Goal: Information Seeking & Learning: Check status

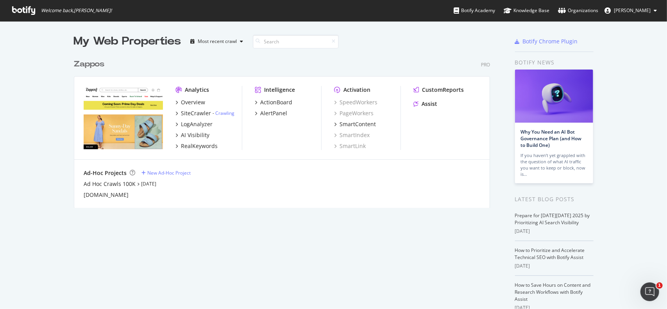
click at [83, 61] on div "Zappos" at bounding box center [89, 64] width 30 height 11
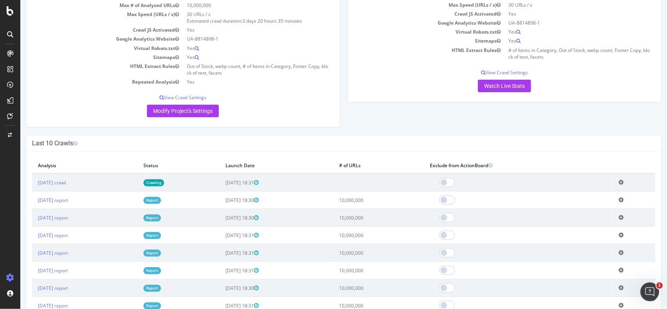
scroll to position [117, 0]
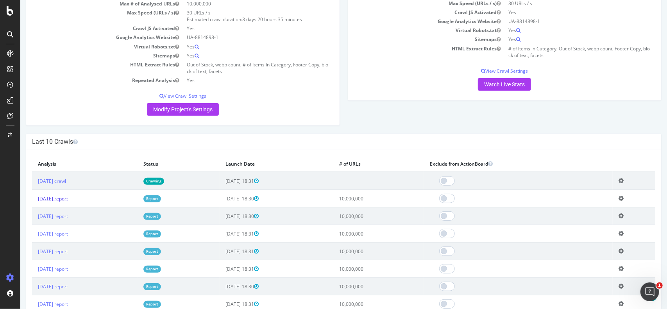
click at [68, 197] on link "[DATE] report" at bounding box center [53, 198] width 30 height 7
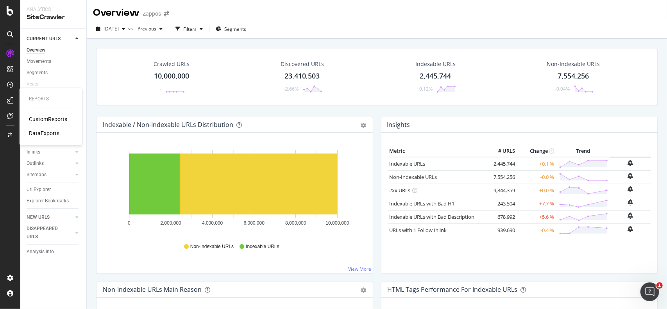
click at [40, 119] on div "CustomReports" at bounding box center [48, 119] width 38 height 8
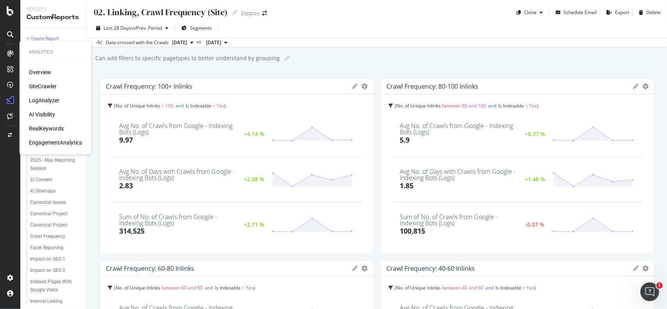
click at [43, 128] on div "RealKeywords" at bounding box center [46, 129] width 35 height 8
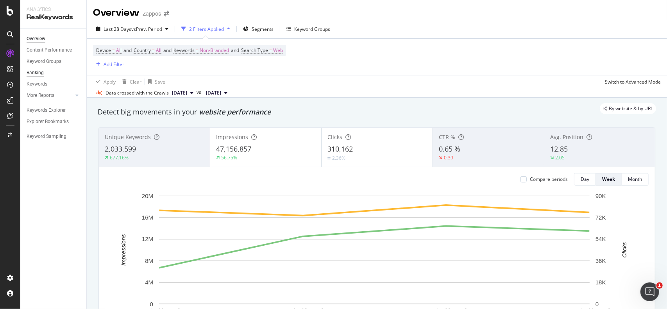
click at [39, 75] on div "Ranking" at bounding box center [35, 73] width 17 height 8
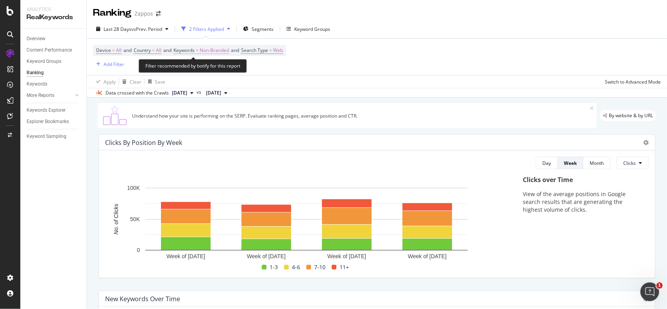
click at [218, 50] on span "Non-Branded" at bounding box center [214, 50] width 29 height 11
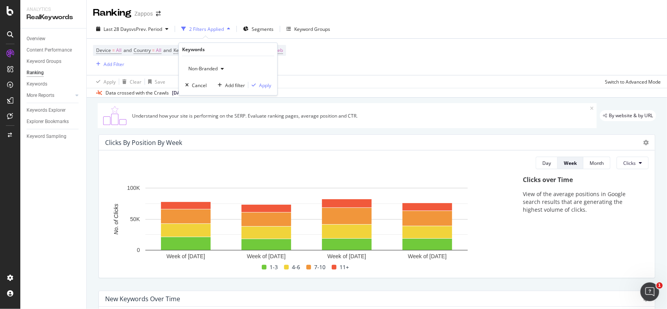
click at [221, 67] on icon "button" at bounding box center [222, 68] width 3 height 5
drag, startPoint x: 196, startPoint y: 130, endPoint x: 213, endPoint y: 125, distance: 18.5
click at [196, 130] on span "All" at bounding box center [231, 129] width 80 height 7
click at [197, 70] on icon "button" at bounding box center [198, 68] width 3 height 5
drag, startPoint x: 202, startPoint y: 86, endPoint x: 316, endPoint y: 68, distance: 115.2
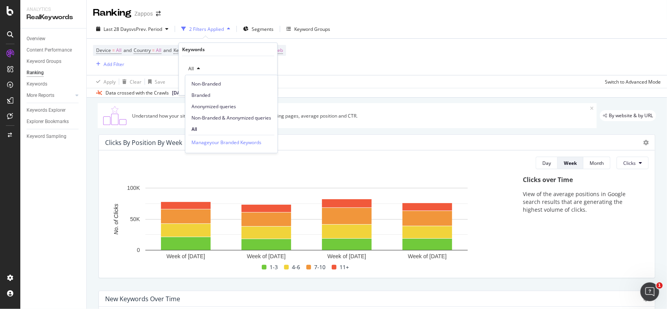
click at [202, 86] on span "Non-Branded" at bounding box center [231, 83] width 80 height 7
click at [262, 85] on div "Apply" at bounding box center [265, 85] width 12 height 7
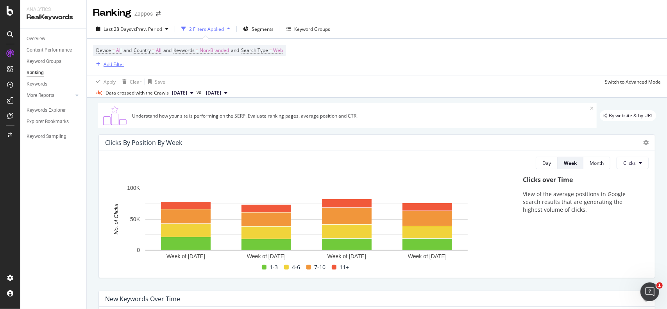
click at [115, 66] on div "Add Filter" at bounding box center [114, 64] width 21 height 7
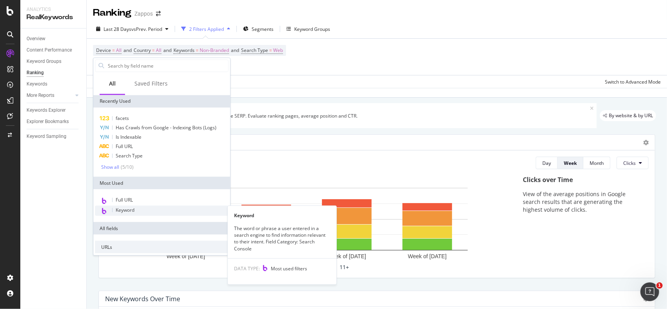
click at [127, 211] on span "Keyword" at bounding box center [125, 210] width 19 height 7
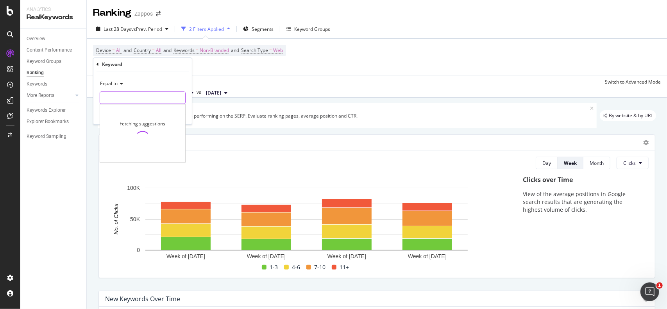
click at [134, 100] on input "text" at bounding box center [142, 97] width 85 height 13
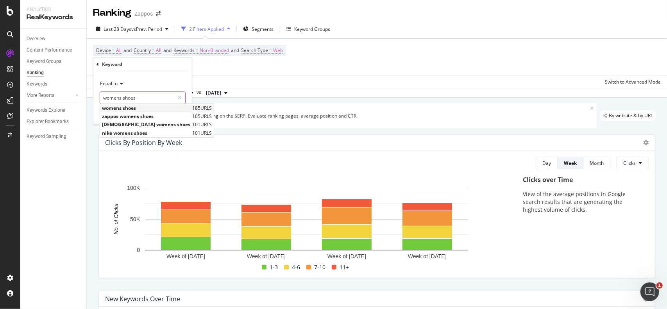
type input "womens shoes"
click at [146, 105] on span "womens shoes" at bounding box center [146, 108] width 88 height 7
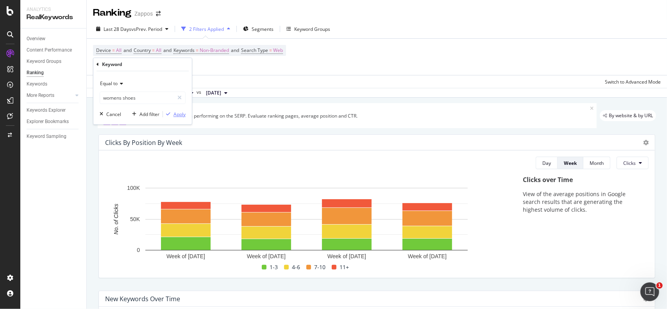
click at [174, 113] on div "Apply" at bounding box center [179, 114] width 12 height 7
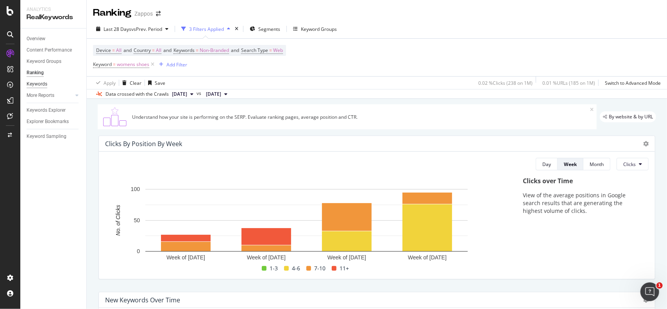
click at [37, 83] on div "Keywords" at bounding box center [37, 84] width 21 height 8
